Goal: Transaction & Acquisition: Purchase product/service

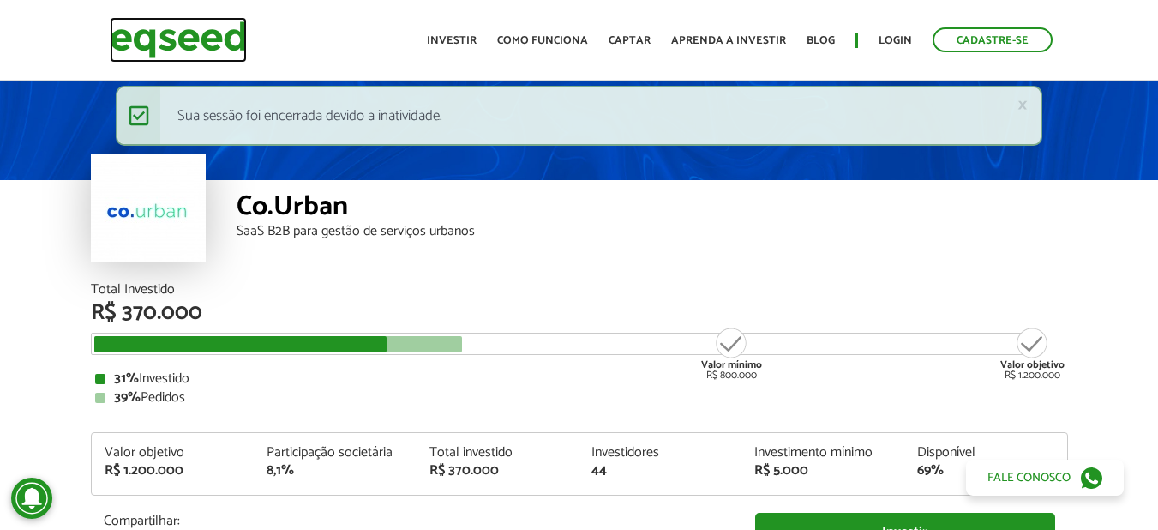
click at [167, 29] on img at bounding box center [178, 39] width 137 height 45
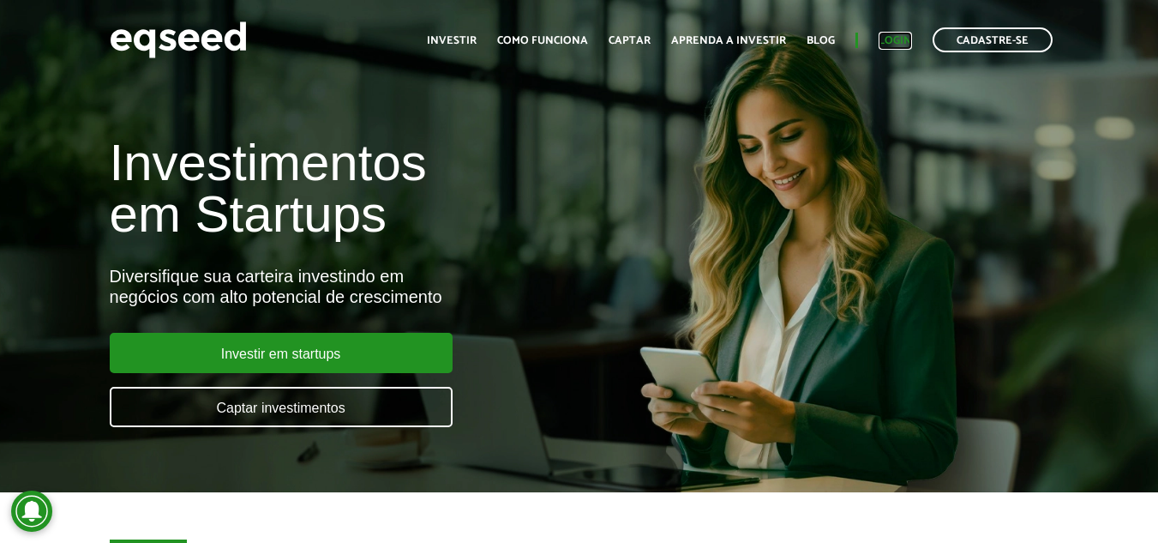
click at [894, 40] on link "Login" at bounding box center [895, 40] width 33 height 11
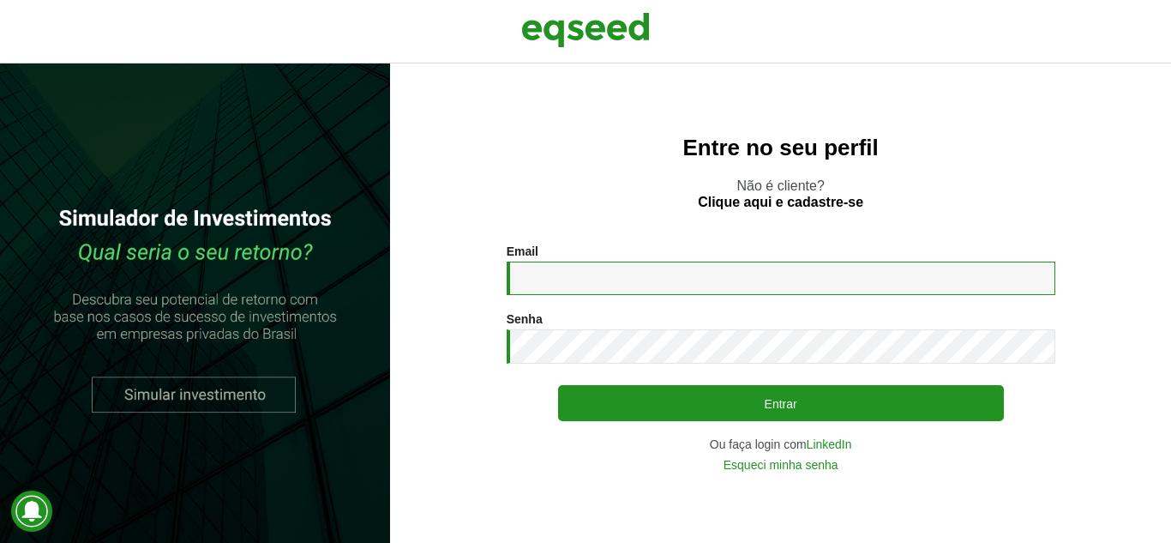
type input "**********"
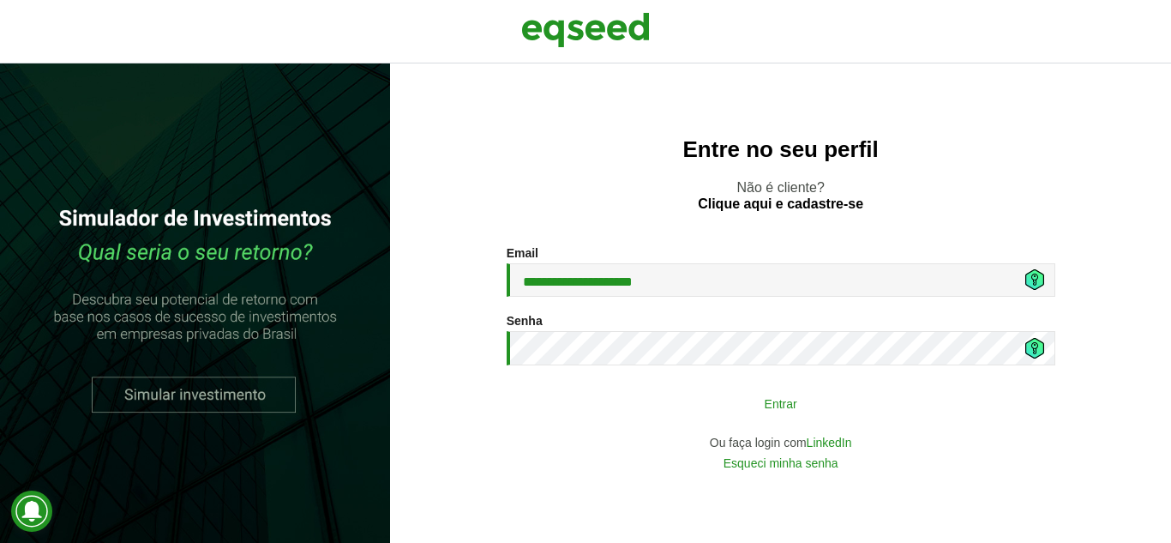
click at [707, 395] on button "Entrar" at bounding box center [781, 403] width 446 height 33
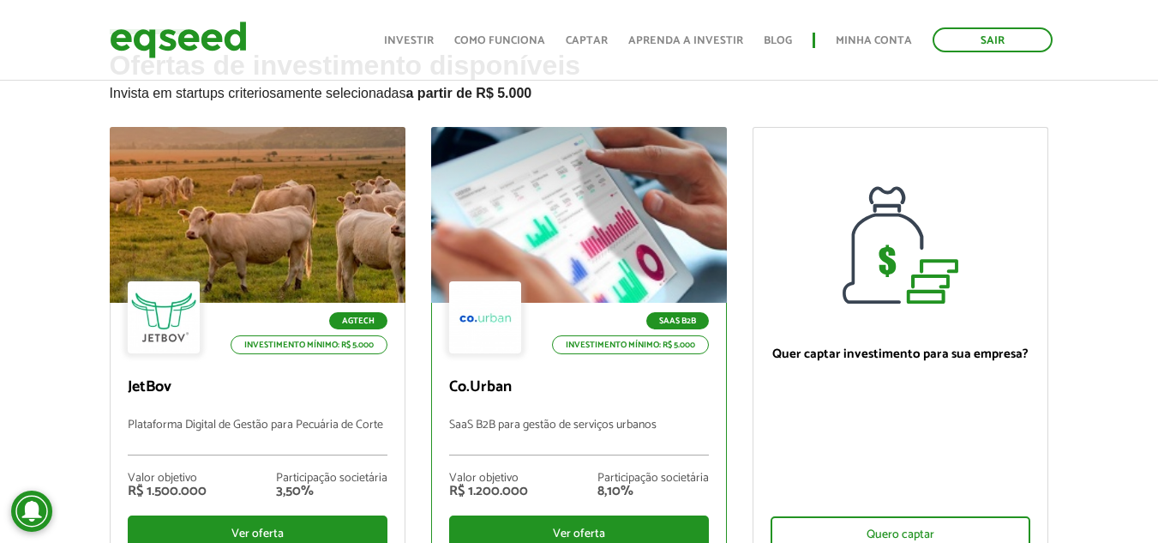
scroll to position [171, 0]
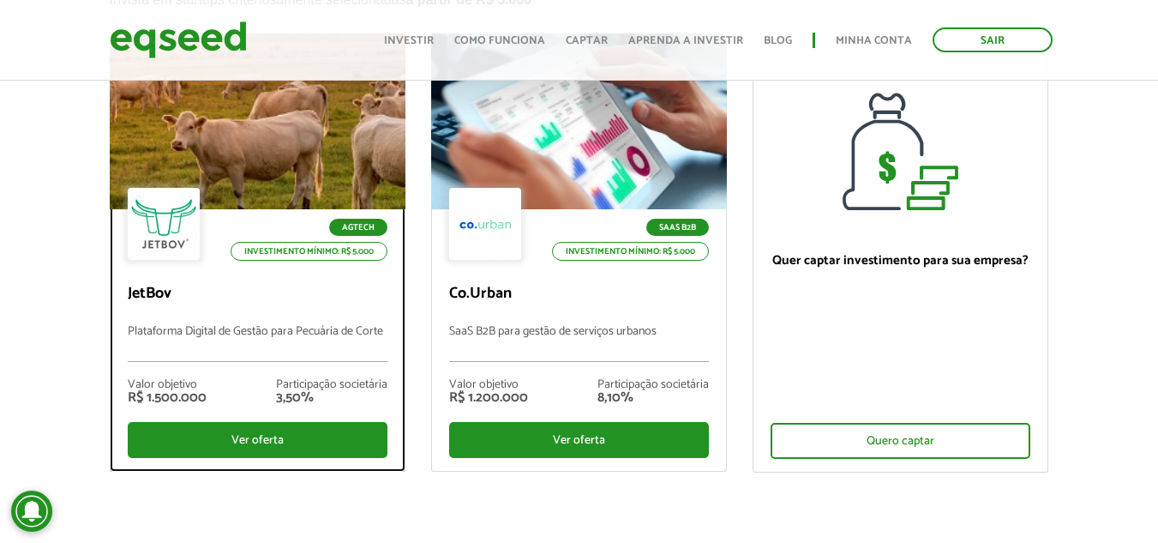
click at [277, 177] on div at bounding box center [257, 121] width 355 height 211
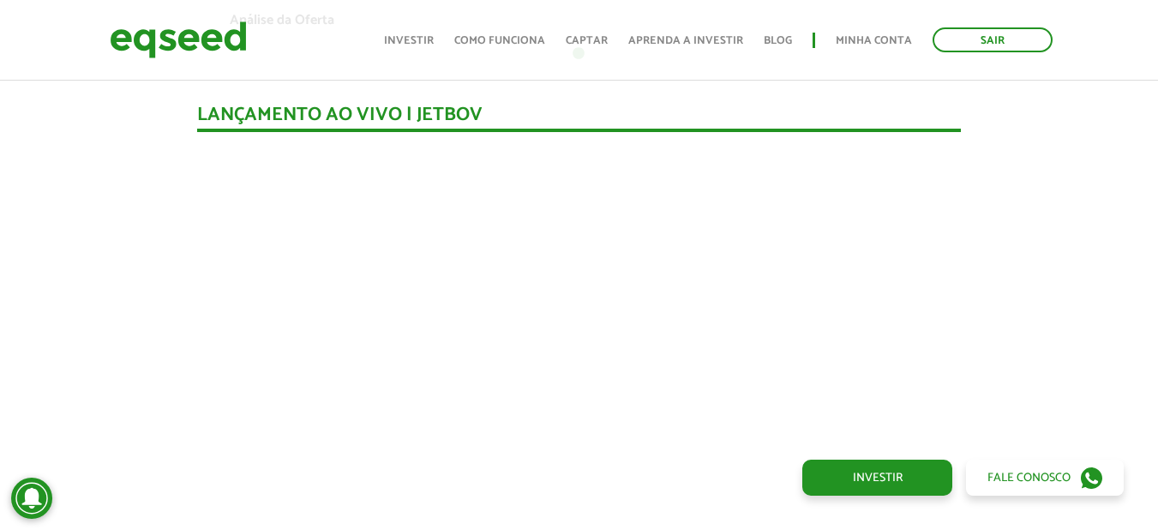
scroll to position [1325, 0]
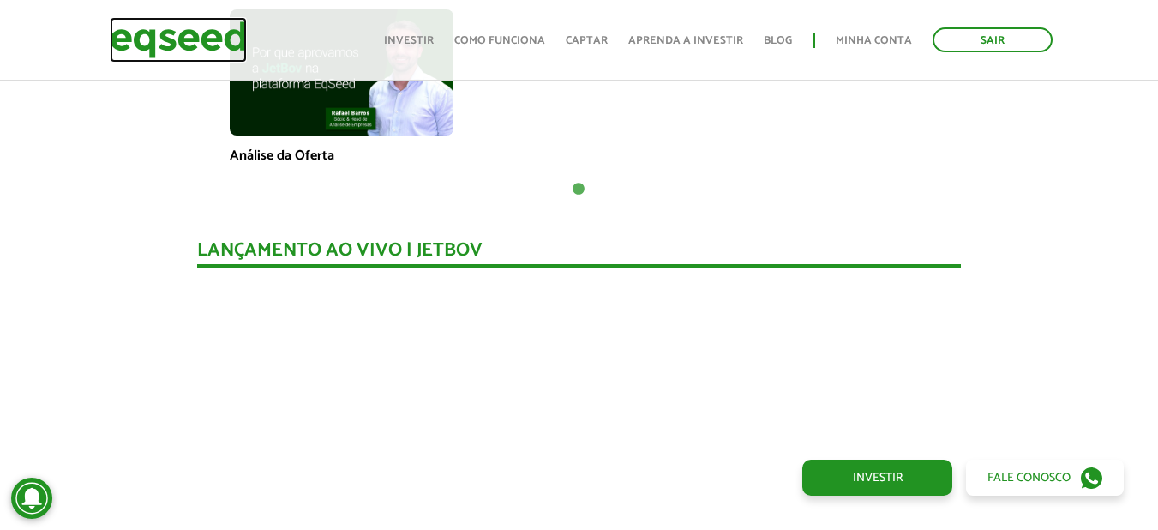
click at [175, 33] on img at bounding box center [178, 39] width 137 height 45
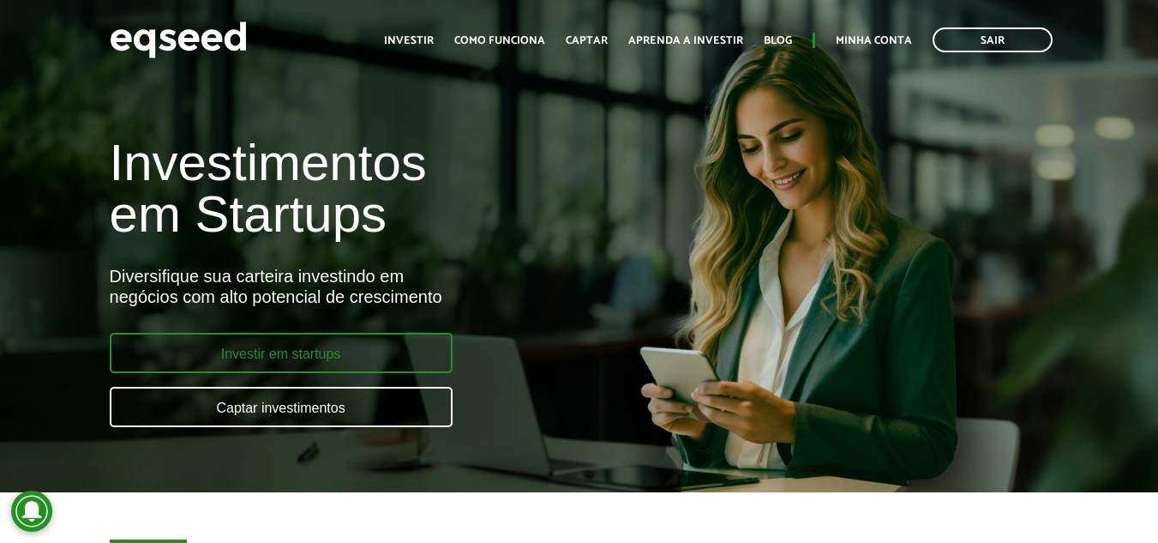
click at [296, 350] on link "Investir em startups" at bounding box center [281, 353] width 343 height 40
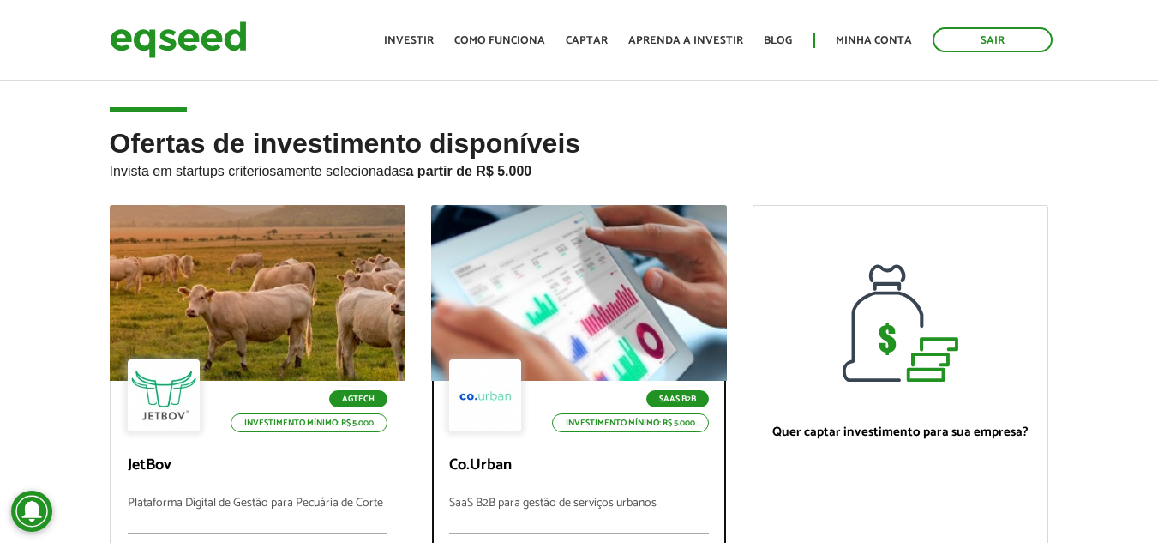
click at [533, 319] on div at bounding box center [578, 293] width 355 height 211
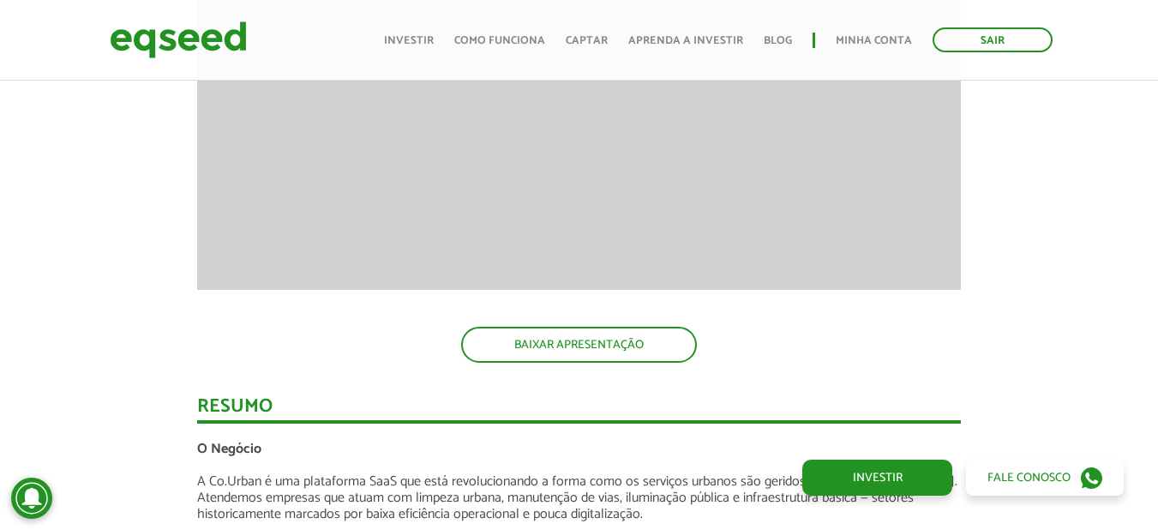
scroll to position [2229, 0]
